Goal: Transaction & Acquisition: Obtain resource

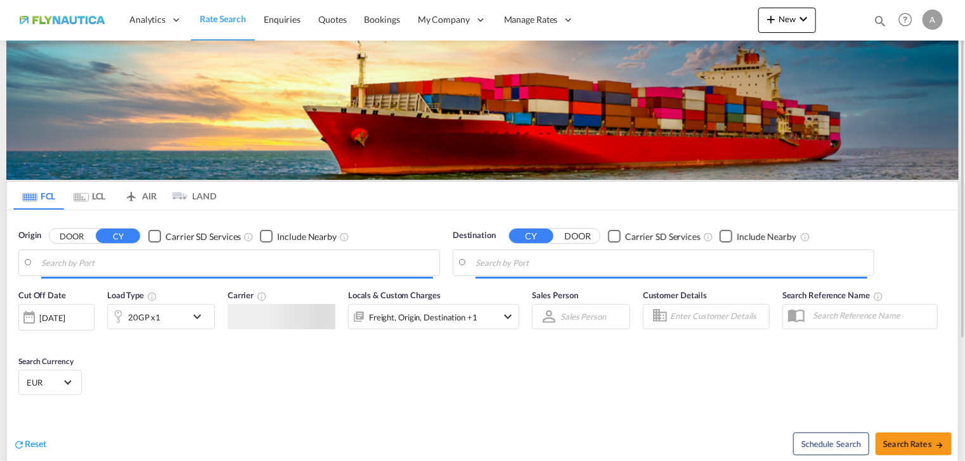
type input "[GEOGRAPHIC_DATA], [GEOGRAPHIC_DATA]"
type input "San Antonio, CLSAI"
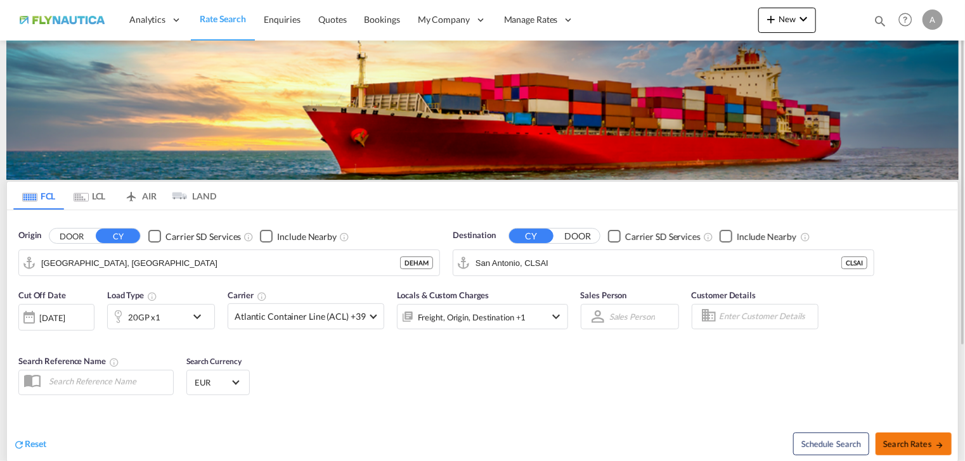
click at [910, 445] on span "Search Rates" at bounding box center [913, 444] width 61 height 10
type input "DEHAM to CLSAI / [DATE]"
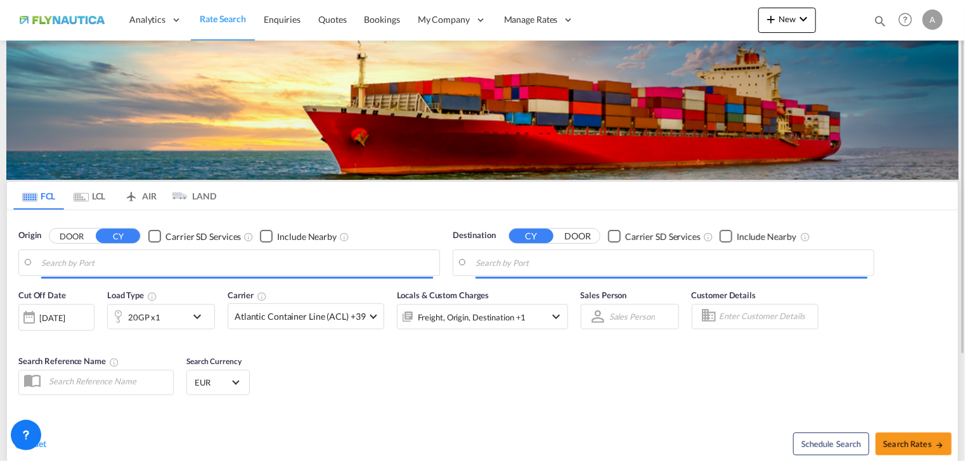
click at [96, 202] on md-tab-item "LCL" at bounding box center [89, 196] width 51 height 28
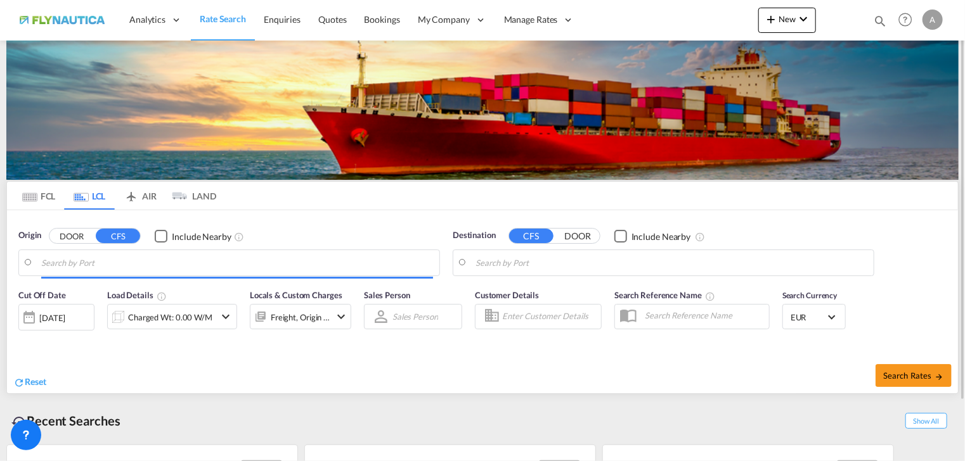
click at [77, 241] on button "DOOR" at bounding box center [71, 236] width 44 height 15
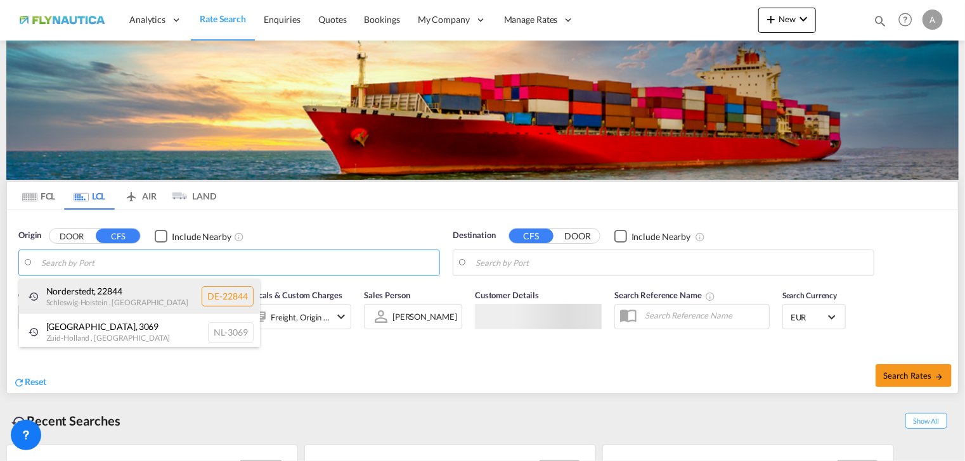
click at [49, 293] on div "[GEOGRAPHIC_DATA] , 22844 [GEOGRAPHIC_DATA] , [GEOGRAPHIC_DATA] DE-22844" at bounding box center [139, 297] width 241 height 36
type input "DE-22844, [GEOGRAPHIC_DATA], [GEOGRAPHIC_DATA]"
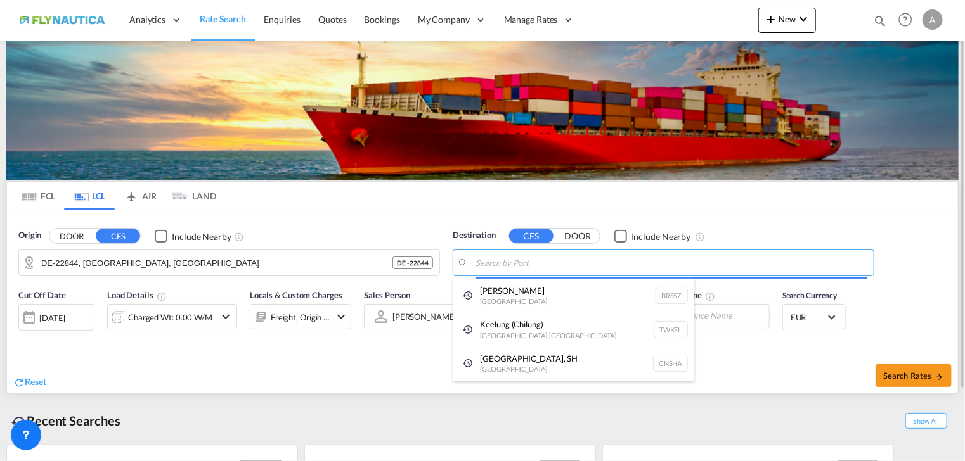
click at [588, 258] on body "Analytics Reports Dashboard Rate Search Enquiries Quotes Bookings" at bounding box center [482, 230] width 965 height 461
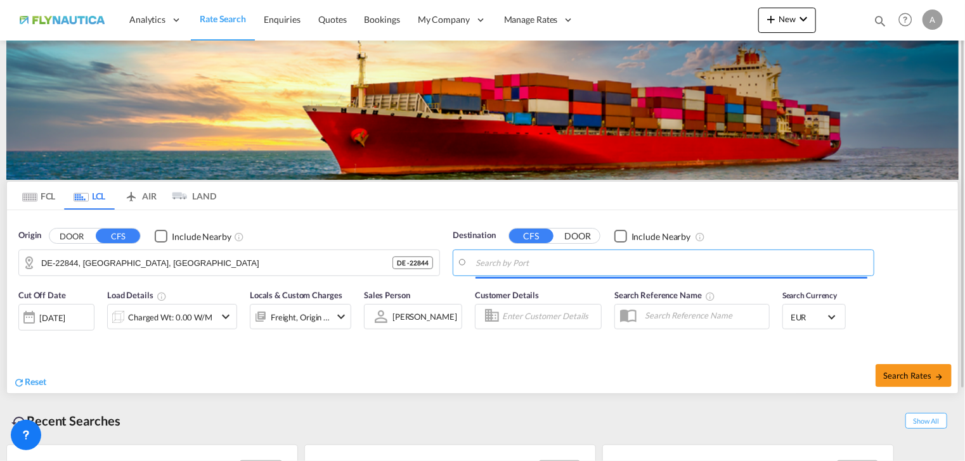
click at [588, 258] on input "Search by Port" at bounding box center [671, 263] width 392 height 19
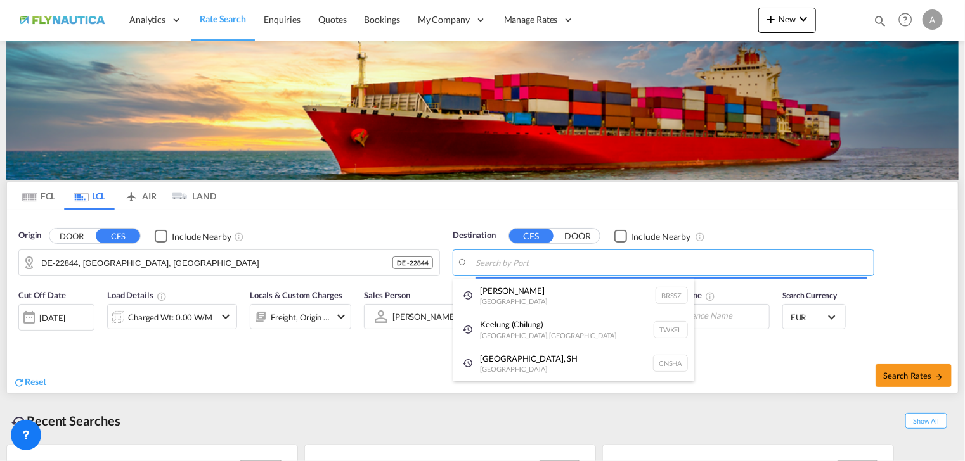
click at [531, 257] on body "Analytics Reports Dashboard Rate Search Enquiries Quotes Bookings" at bounding box center [482, 230] width 965 height 461
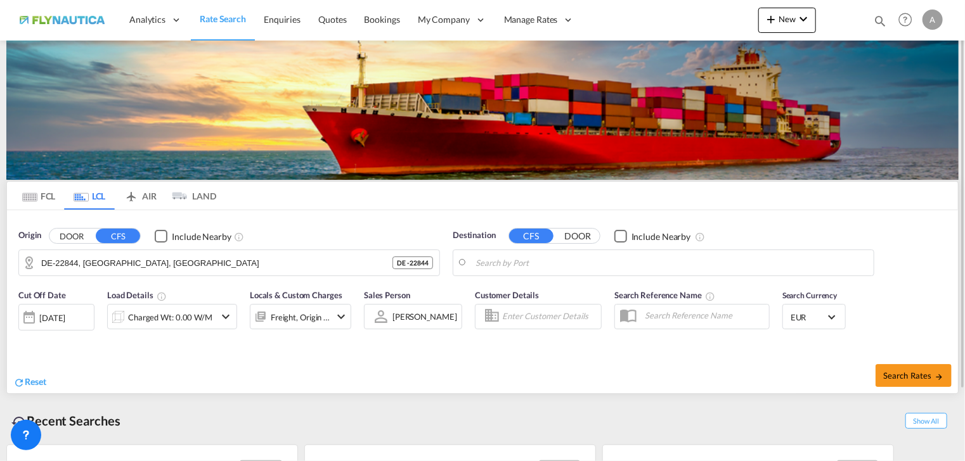
click at [563, 266] on body "Analytics Reports Dashboard Rate Search Enquiries Quotes Bookings" at bounding box center [482, 230] width 965 height 461
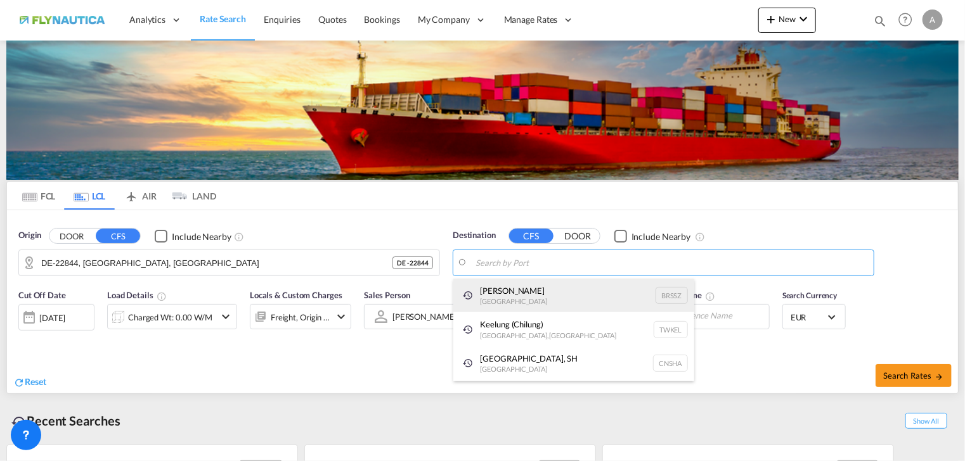
click at [518, 304] on div "[PERSON_NAME] [GEOGRAPHIC_DATA] BRSSZ" at bounding box center [573, 296] width 241 height 34
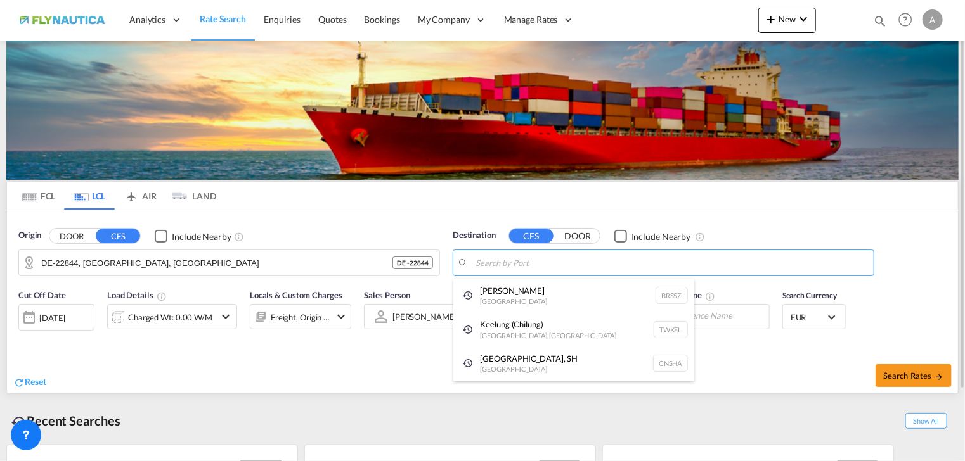
type input "Santos, BRSSZ"
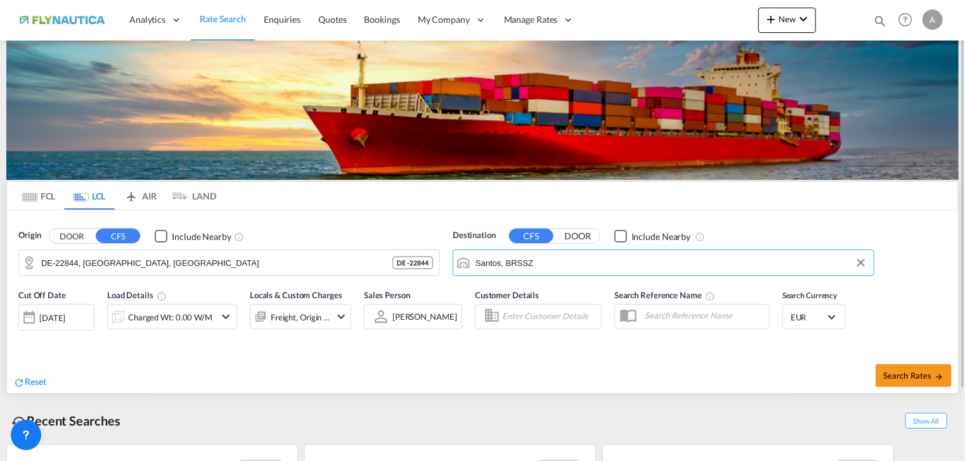
click at [176, 321] on div "Charged Wt: 0.00 W/M" at bounding box center [170, 318] width 84 height 18
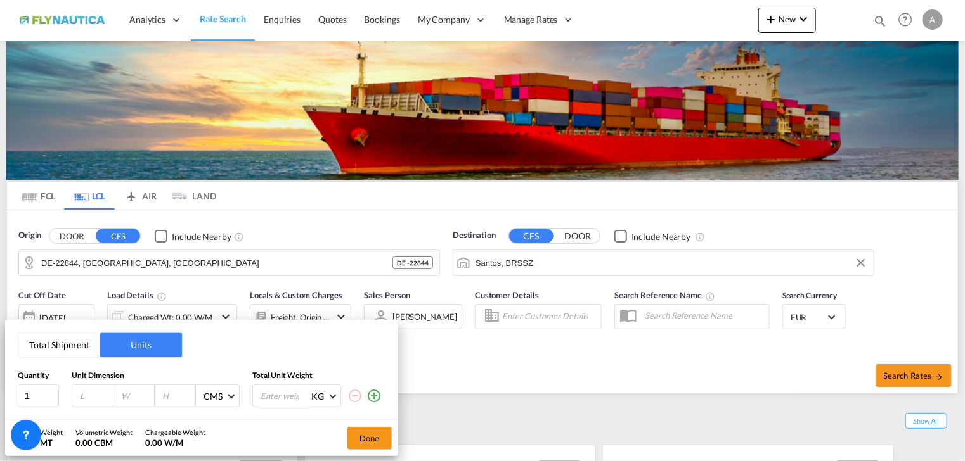
click at [96, 402] on div at bounding box center [92, 396] width 41 height 22
type input "120"
type input "80"
type input "100"
type input "150"
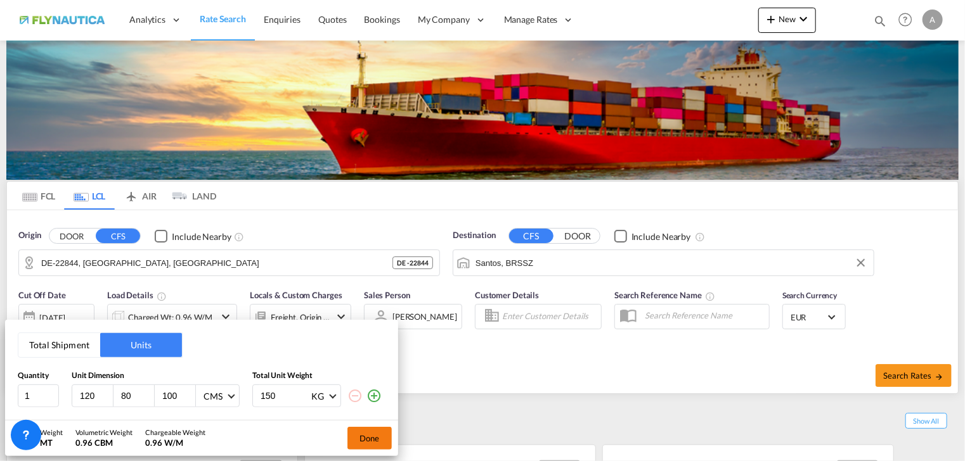
click at [380, 437] on button "Done" at bounding box center [369, 438] width 44 height 23
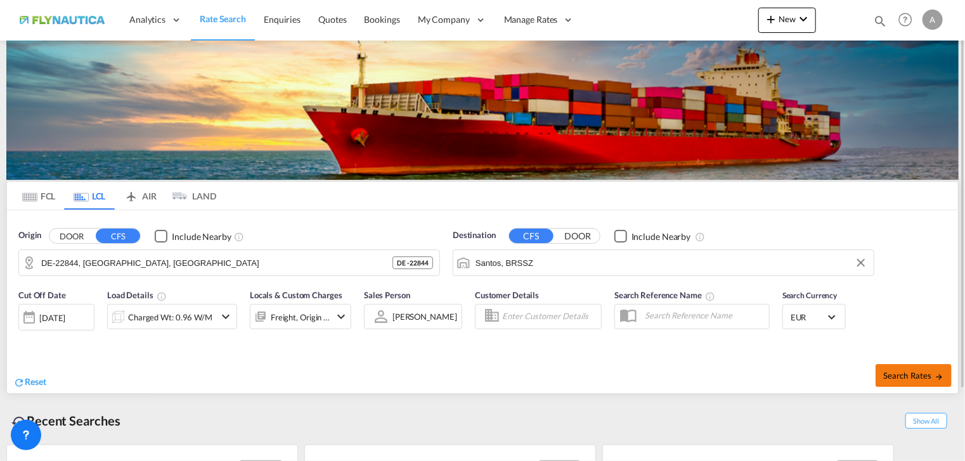
click at [920, 378] on span "Search Rates" at bounding box center [913, 376] width 61 height 10
type input "22844 to BRSSZ / [DATE]"
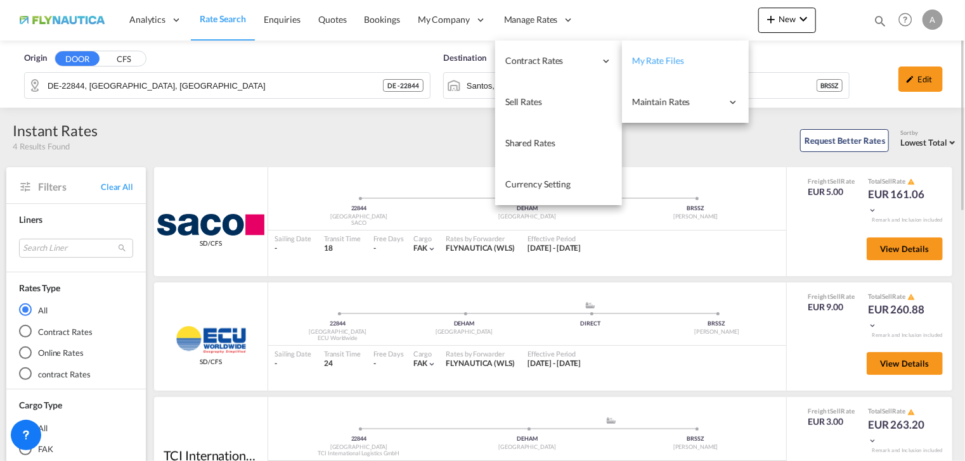
click at [654, 60] on span "My Rate Files" at bounding box center [658, 60] width 52 height 11
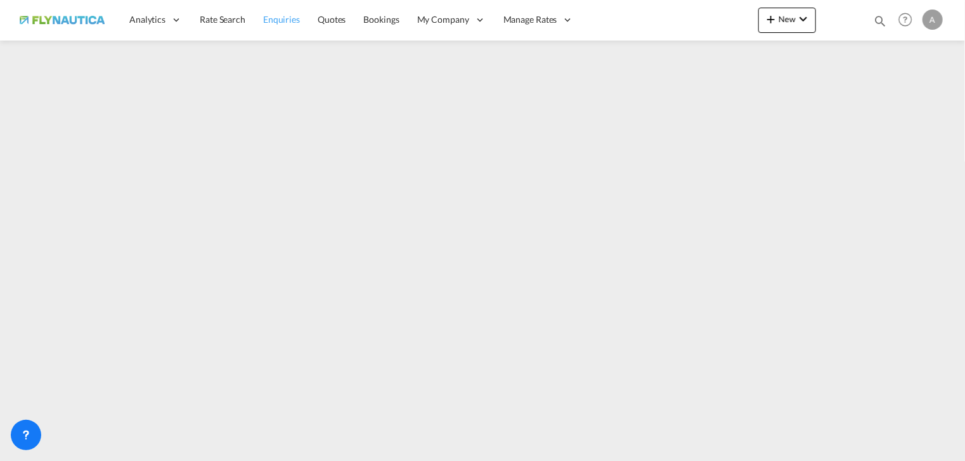
click at [278, 21] on span "Enquiries" at bounding box center [281, 19] width 37 height 11
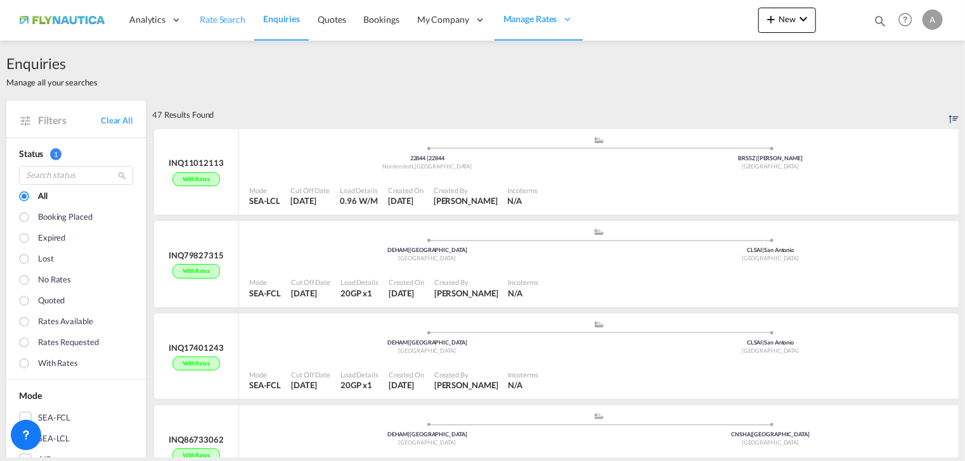
click at [213, 25] on span "Rate Search" at bounding box center [223, 19] width 46 height 13
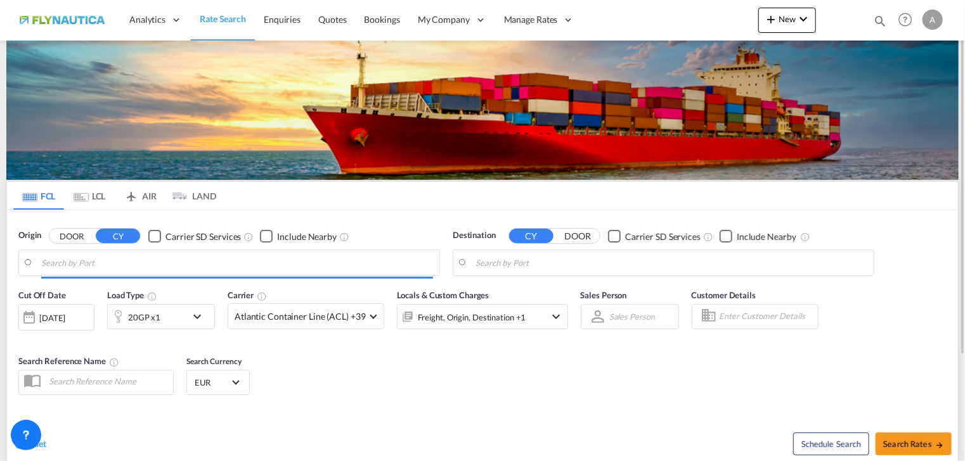
type input "[GEOGRAPHIC_DATA], [GEOGRAPHIC_DATA]"
type input "San Antonio, CLSAI"
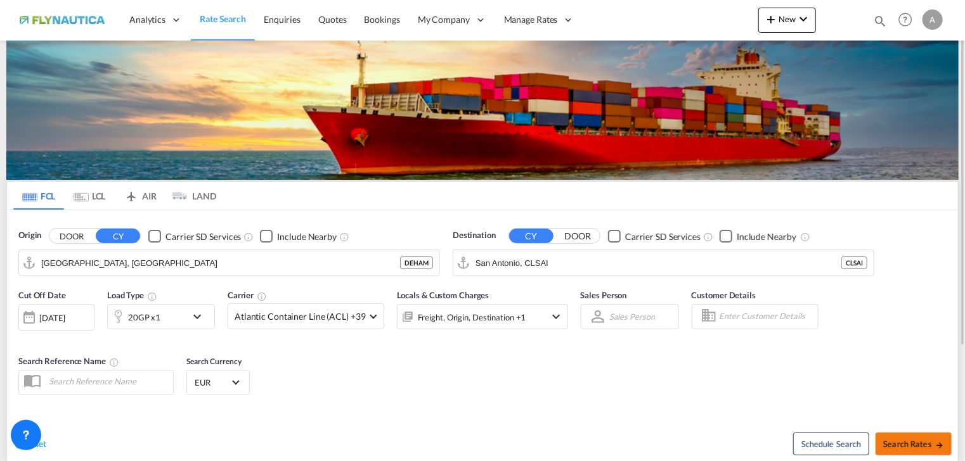
click at [920, 444] on span "Search Rates" at bounding box center [913, 444] width 61 height 10
type input "DEHAM to CLSAI / [DATE]"
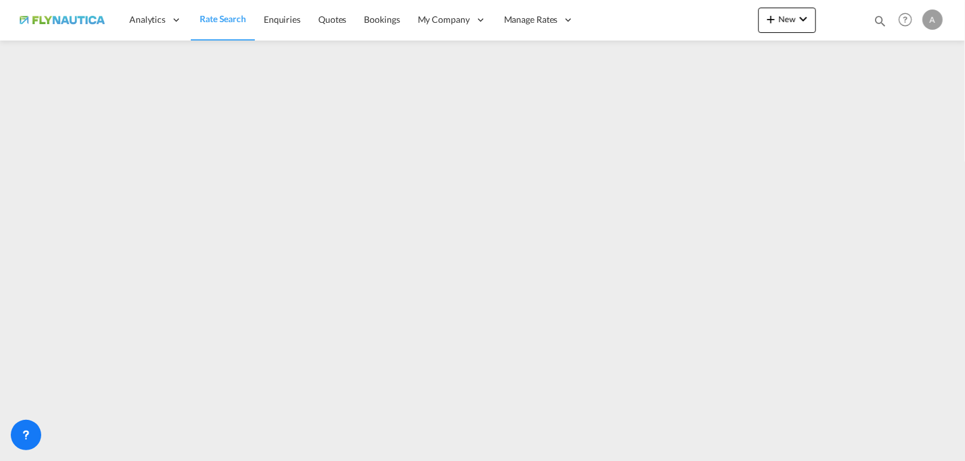
click at [203, 33] on link "Rate Search" at bounding box center [223, 19] width 64 height 41
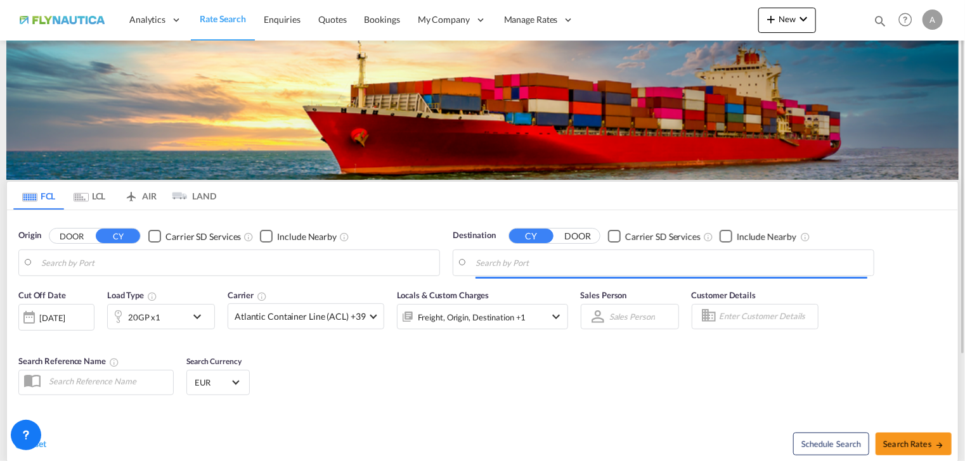
type input "[GEOGRAPHIC_DATA], [GEOGRAPHIC_DATA]"
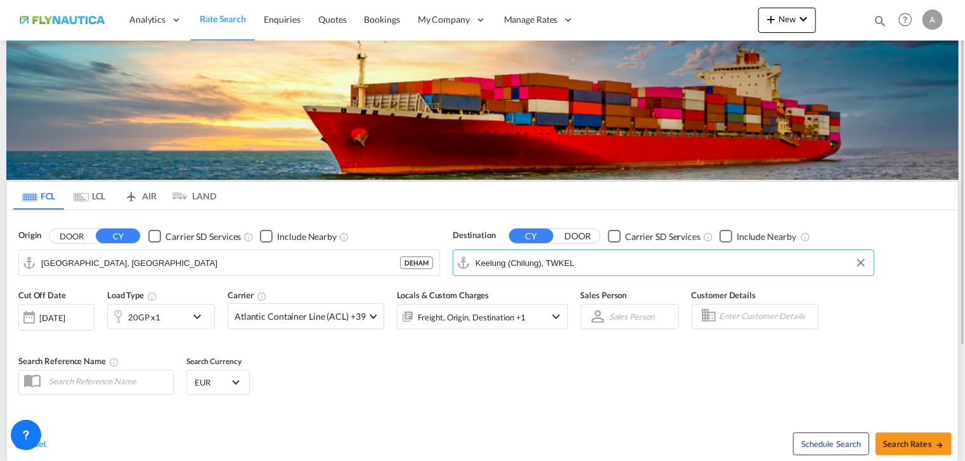
drag, startPoint x: 621, startPoint y: 259, endPoint x: 337, endPoint y: 247, distance: 284.8
click at [336, 248] on div "Origin DOOR CY Carrier SD Services Include Nearby [GEOGRAPHIC_DATA], DEHAM DEHA…" at bounding box center [482, 246] width 951 height 72
drag, startPoint x: 479, startPoint y: 240, endPoint x: 557, endPoint y: 261, distance: 80.9
click at [422, 238] on div "Origin DOOR CY Carrier SD Services Include Nearby [GEOGRAPHIC_DATA], DEHAM DEHA…" at bounding box center [482, 246] width 951 height 72
drag, startPoint x: 558, startPoint y: 260, endPoint x: 598, endPoint y: 258, distance: 40.6
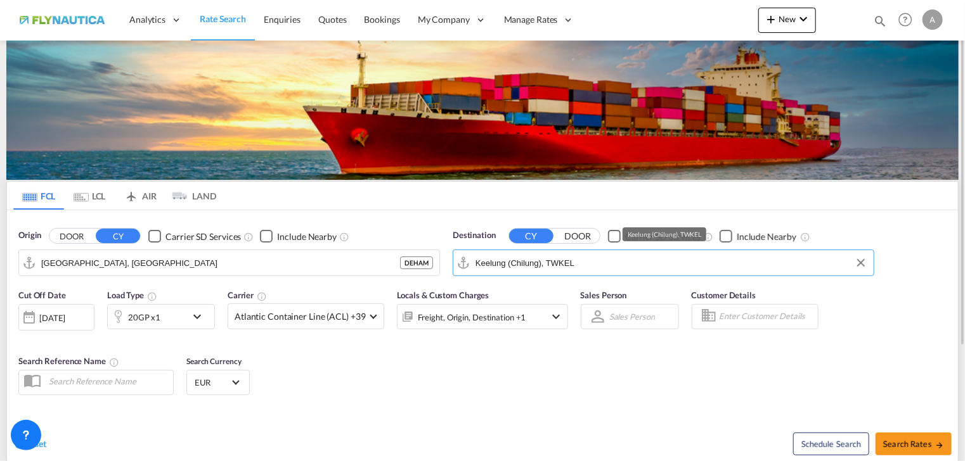
click at [548, 258] on input "Keelung (Chilung), TWKEL" at bounding box center [671, 263] width 392 height 19
drag, startPoint x: 579, startPoint y: 254, endPoint x: 491, endPoint y: 250, distance: 87.6
click at [491, 250] on md-input-container "Keelung (Chilung), TWKEL" at bounding box center [663, 262] width 420 height 25
click at [463, 250] on md-input-container "Keelung (Chilung), TWKEL" at bounding box center [663, 262] width 420 height 25
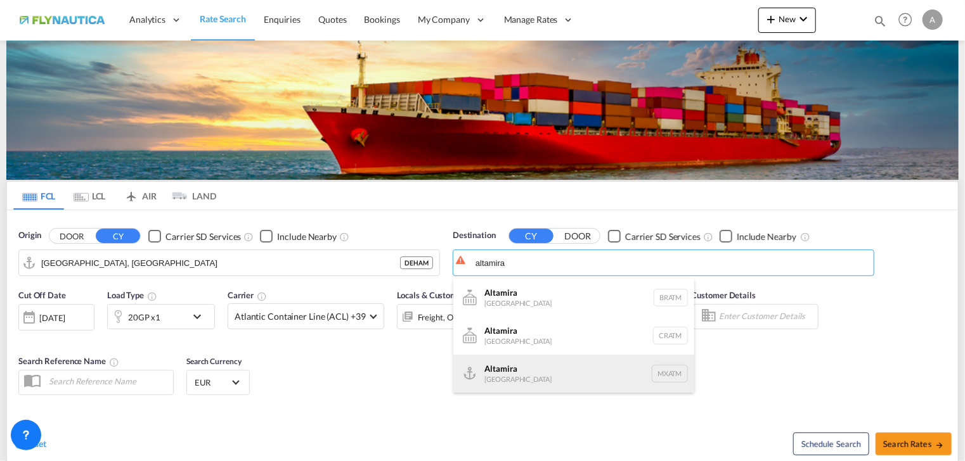
click at [536, 381] on div "Altamira [GEOGRAPHIC_DATA] MXATM" at bounding box center [573, 374] width 241 height 38
type input "Altamira, MXATM"
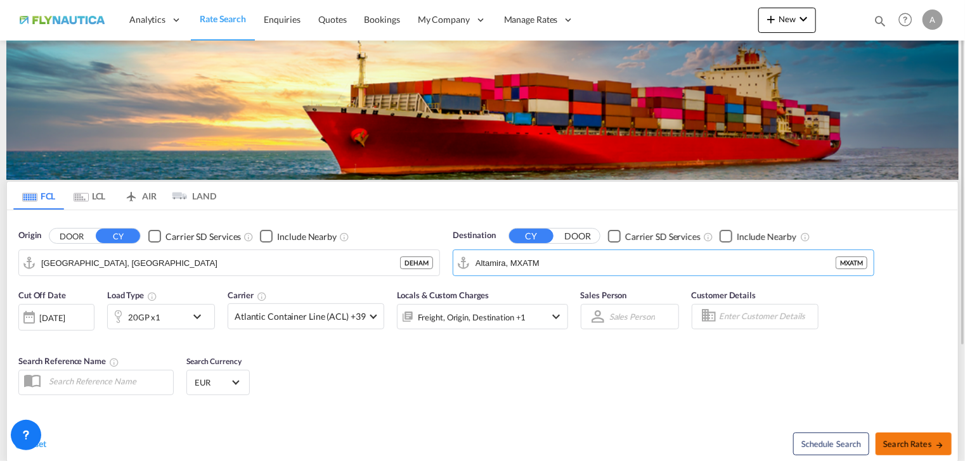
click at [921, 446] on span "Search Rates" at bounding box center [913, 444] width 61 height 10
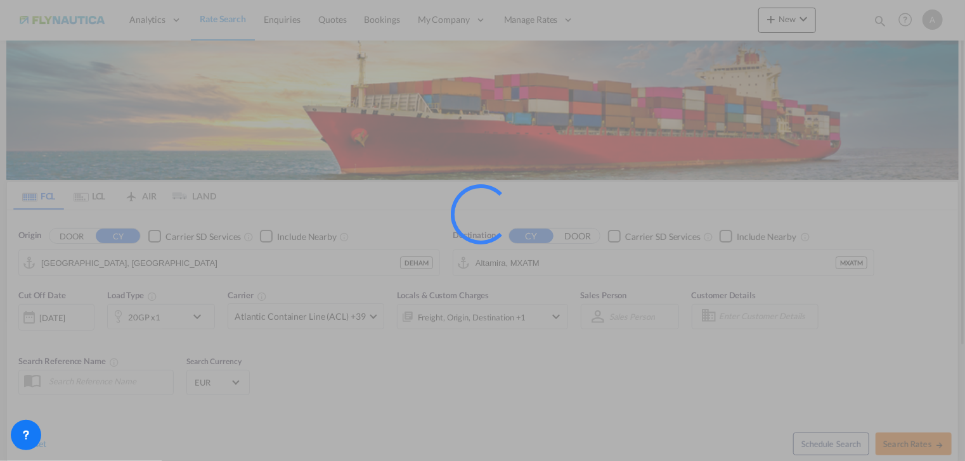
type input "DEHAM to MXATM / [DATE]"
